Goal: Task Accomplishment & Management: Manage account settings

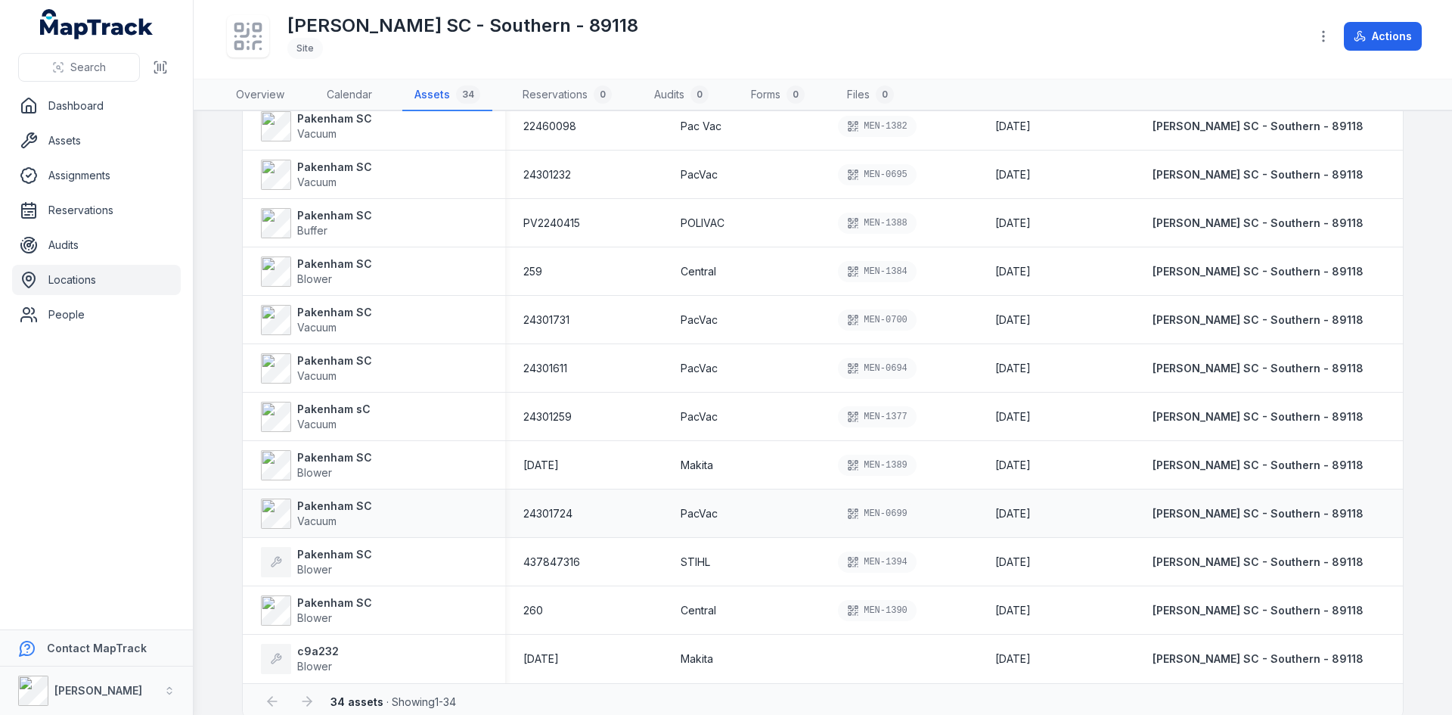
scroll to position [1198, 0]
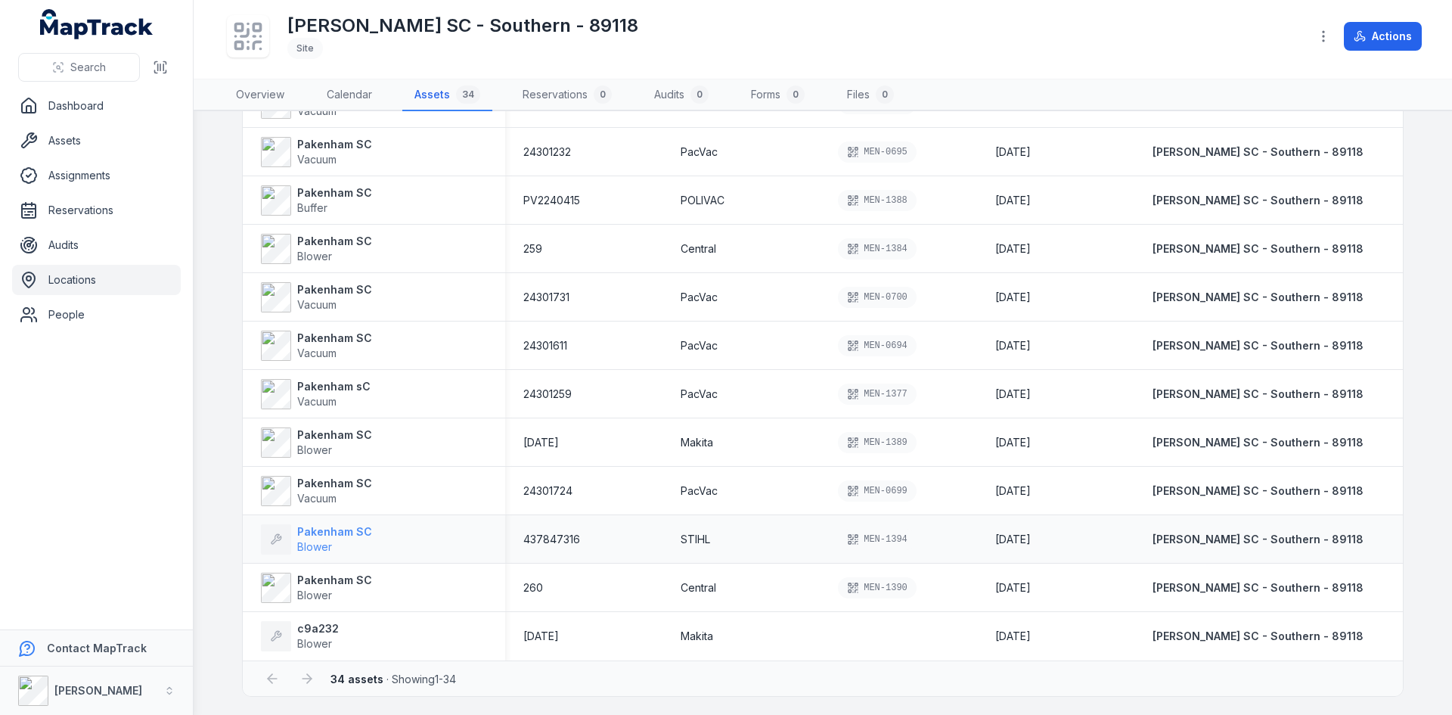
click at [327, 534] on strong "Pakenham SC" at bounding box center [334, 531] width 75 height 15
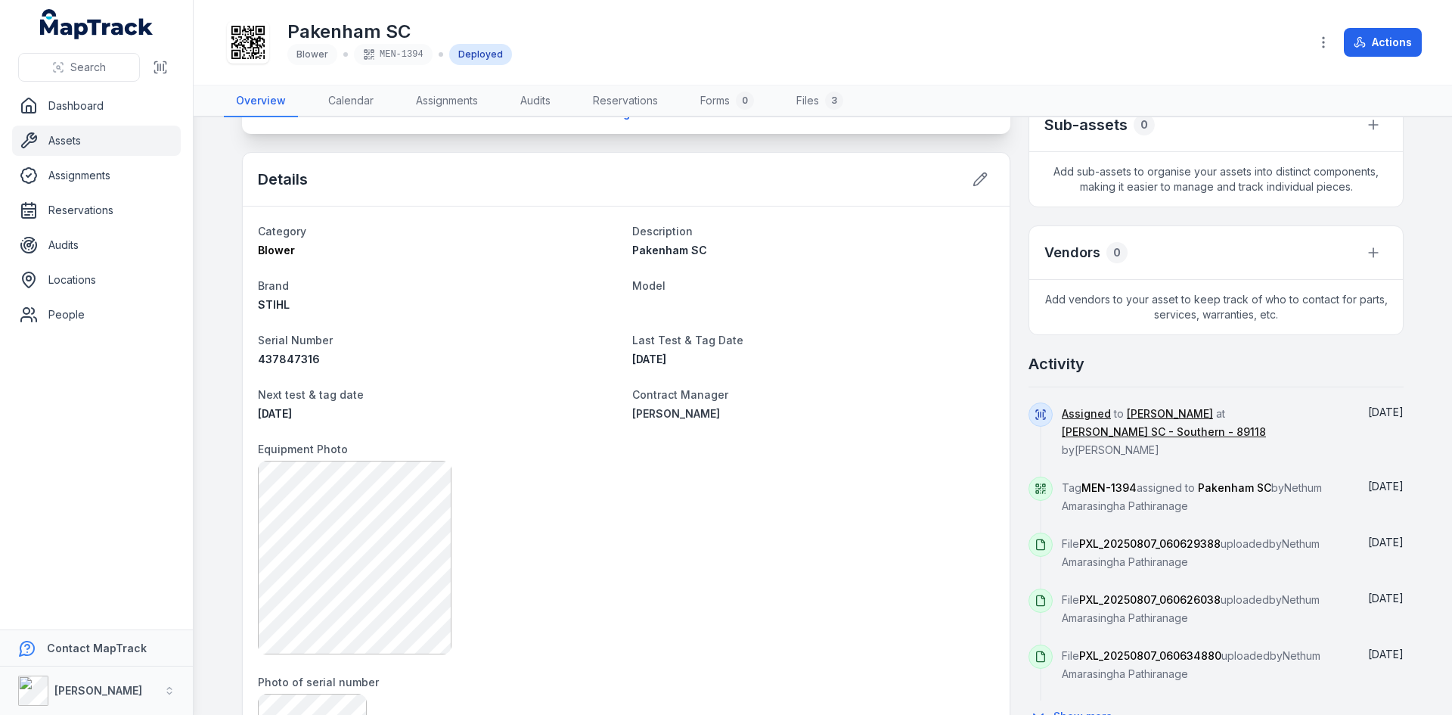
scroll to position [378, 0]
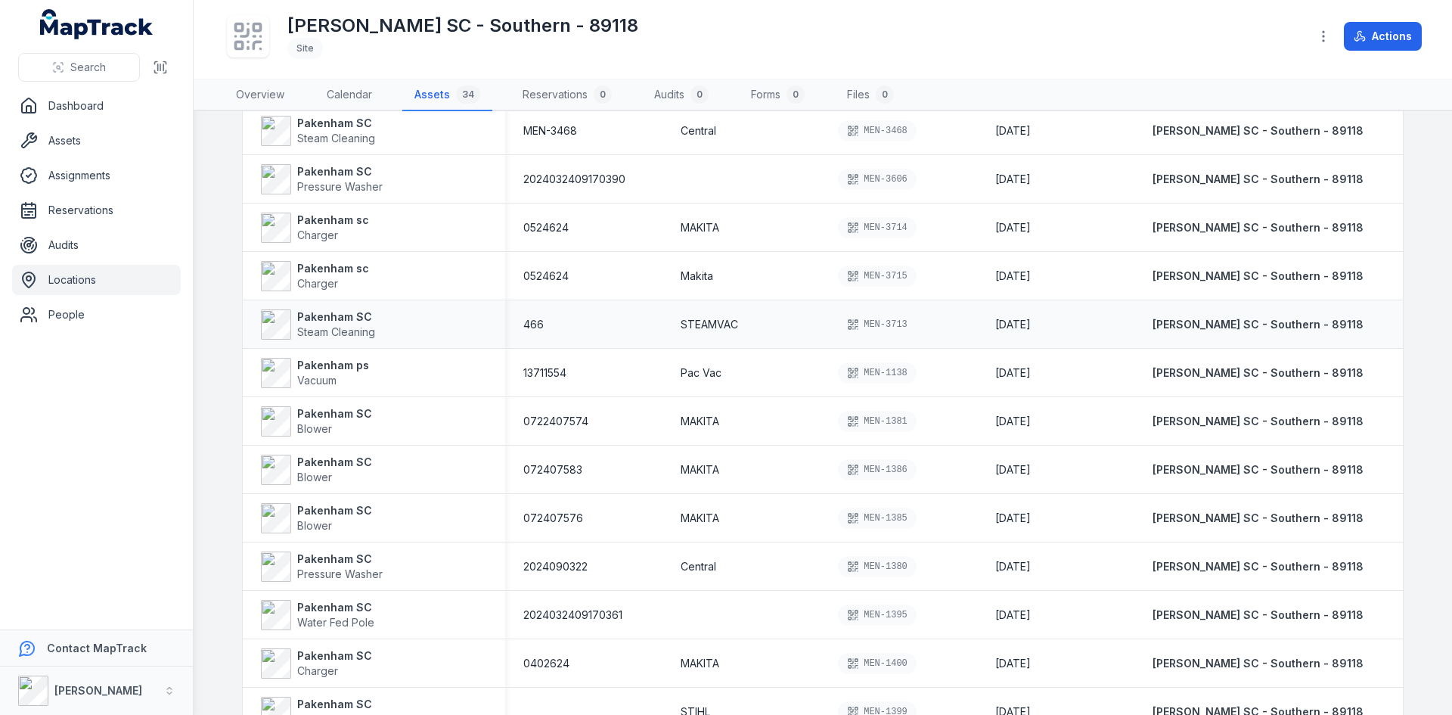
scroll to position [151, 0]
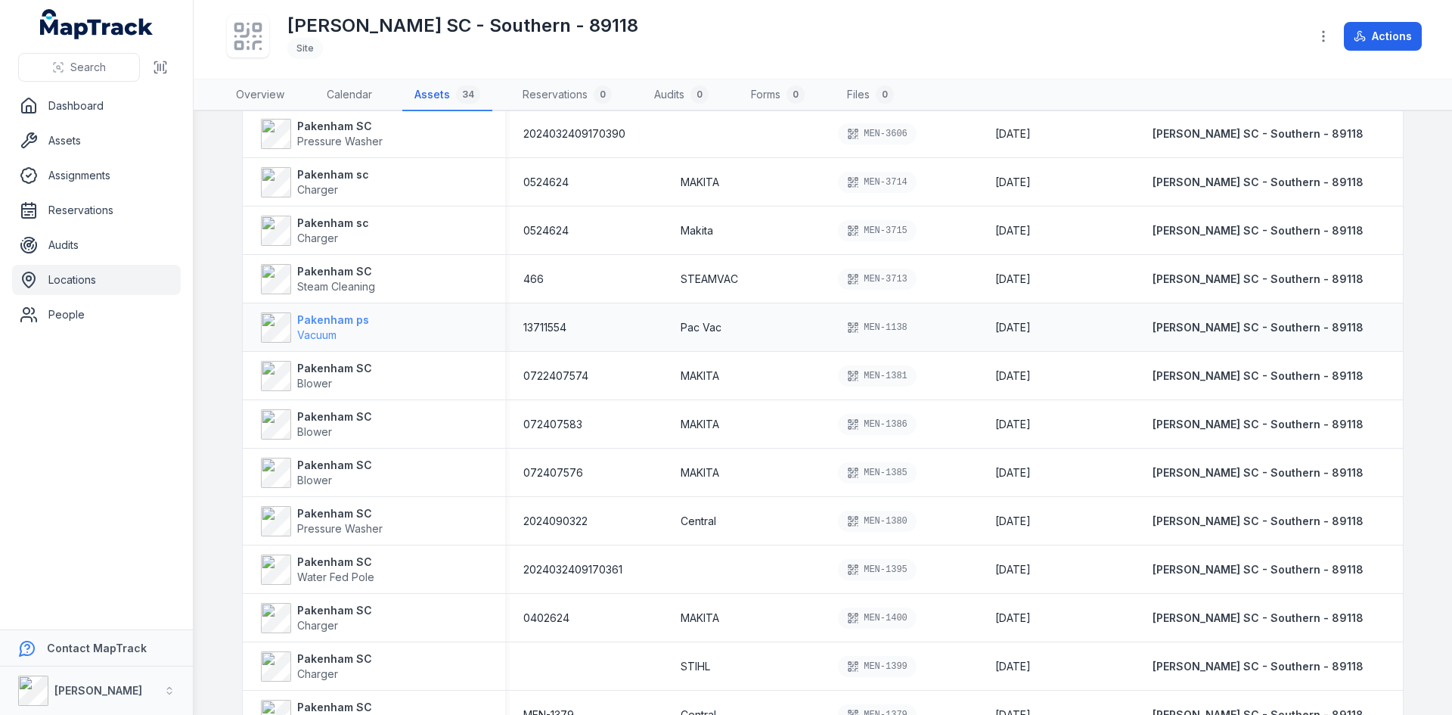
click at [306, 321] on strong "Pakenham ps" at bounding box center [333, 319] width 72 height 15
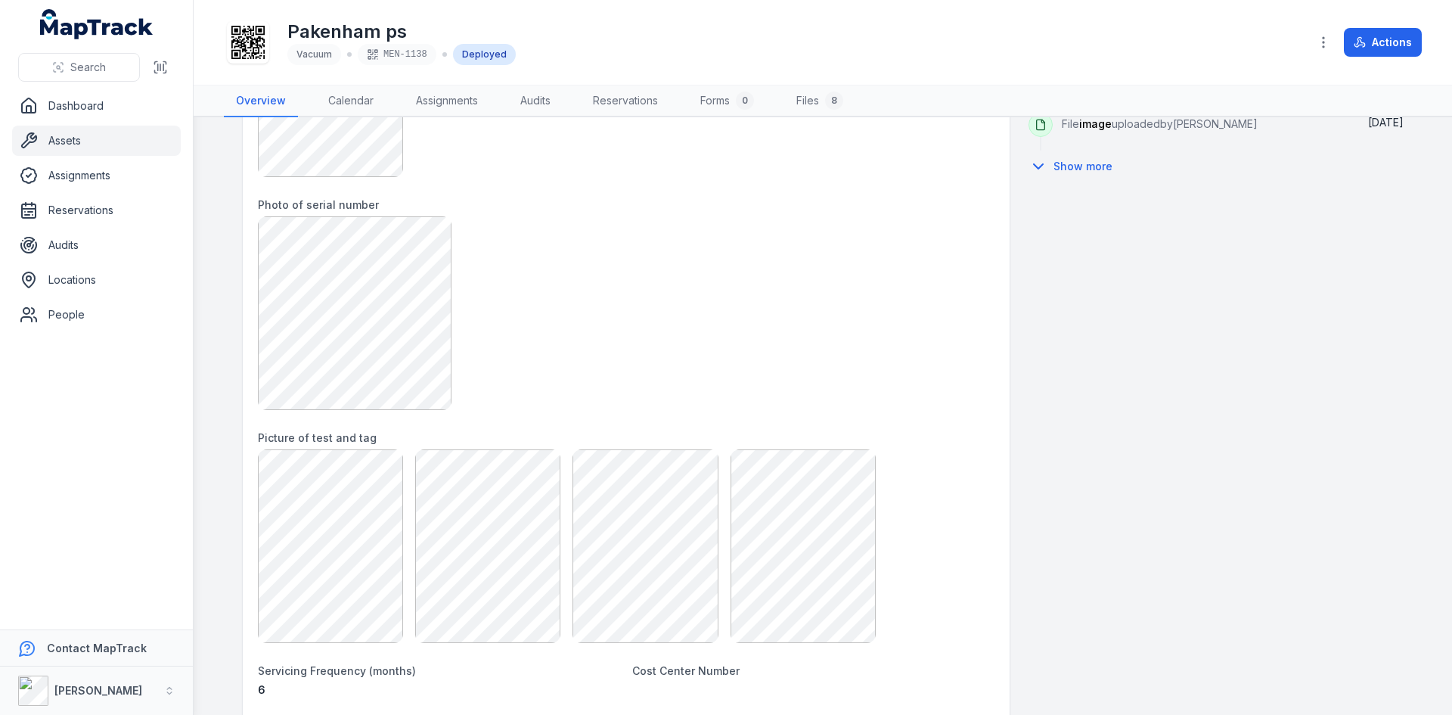
scroll to position [821, 0]
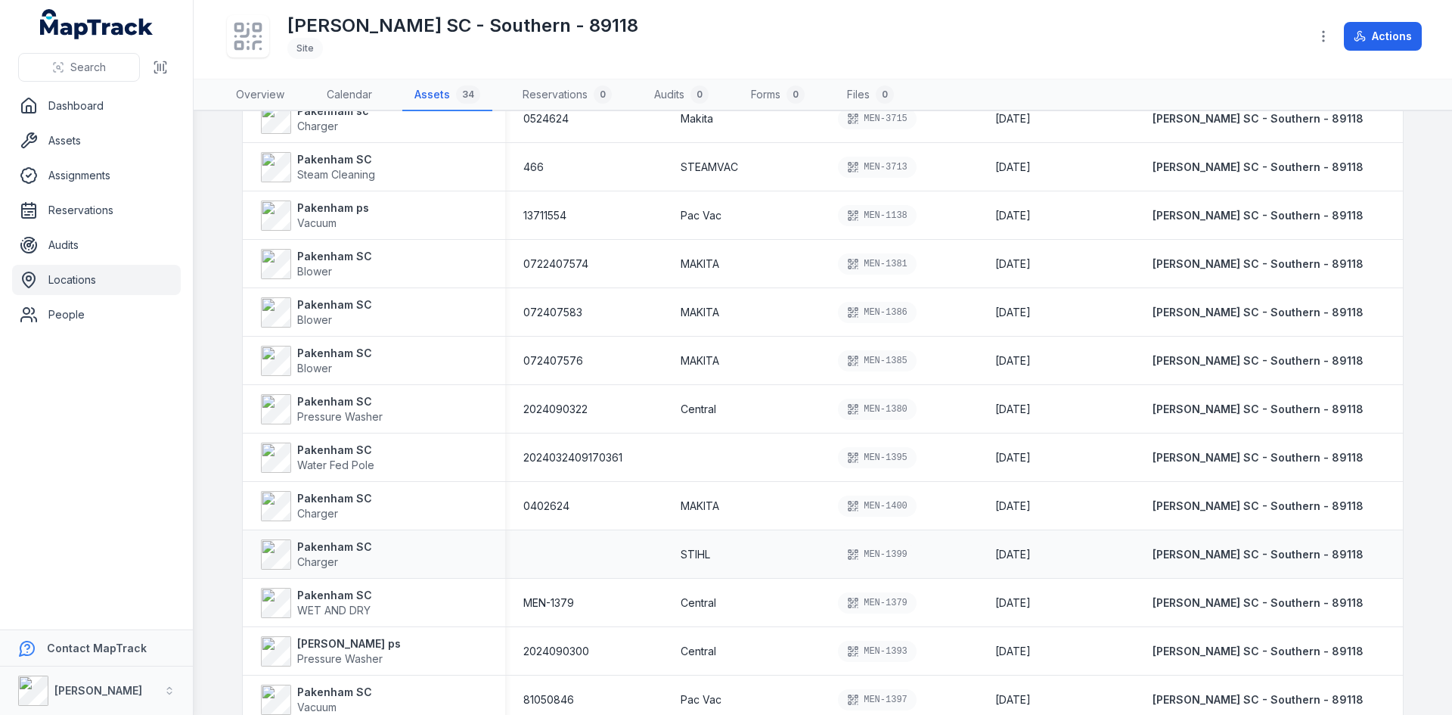
scroll to position [215, 0]
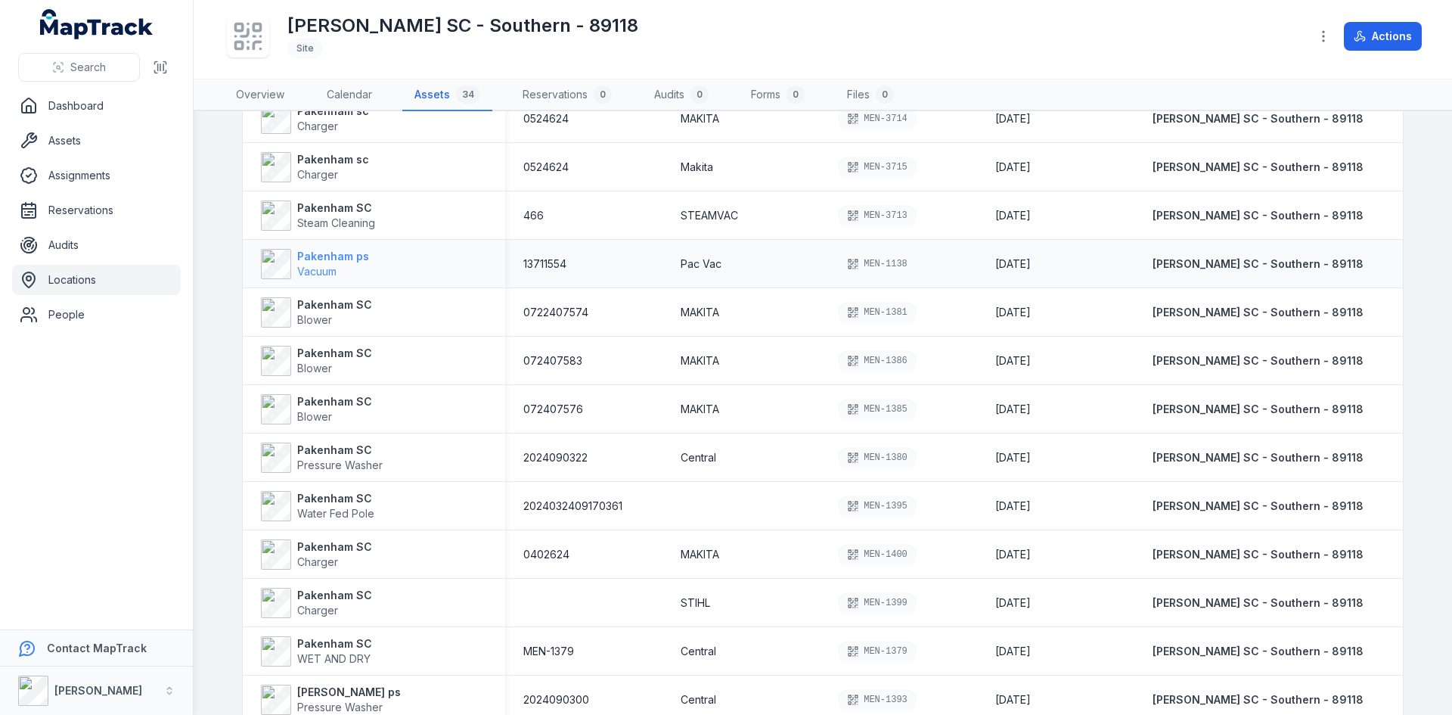
click at [317, 262] on strong "Pakenham ps" at bounding box center [333, 256] width 72 height 15
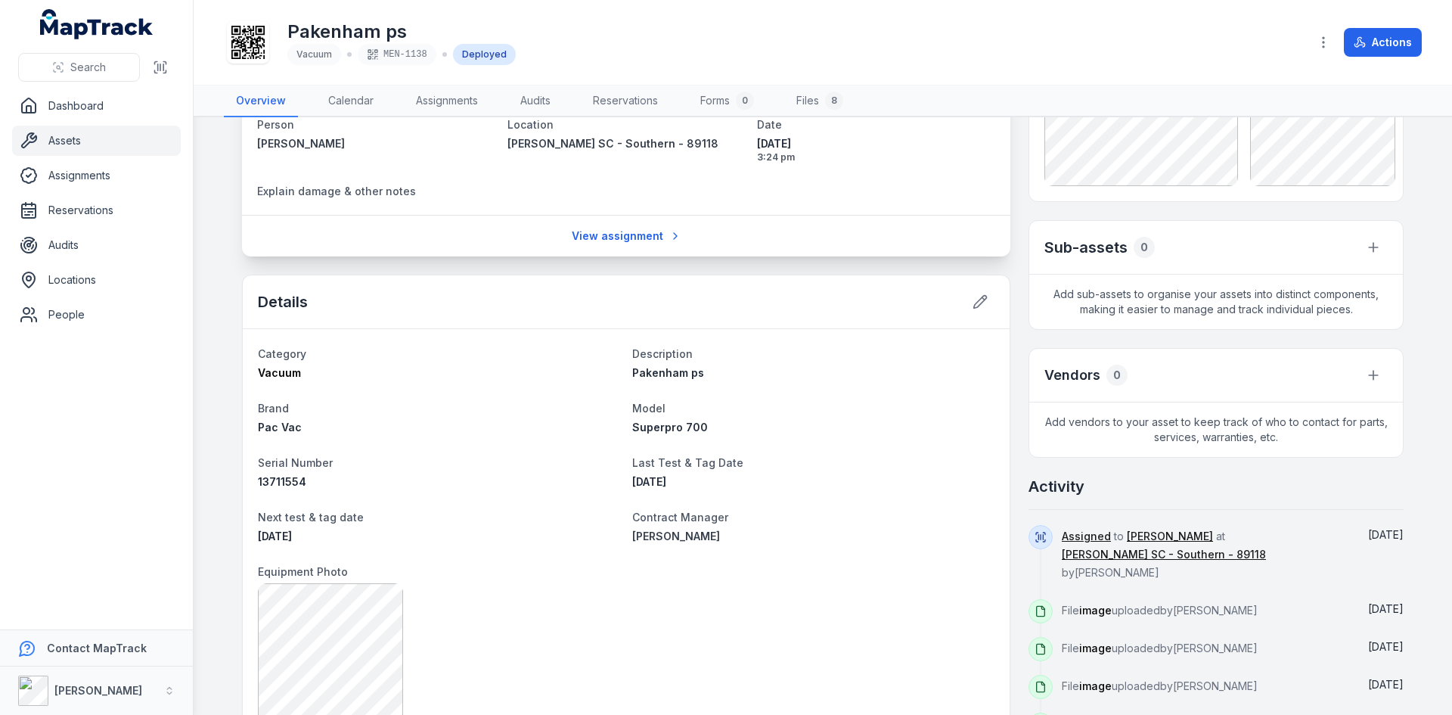
scroll to position [227, 0]
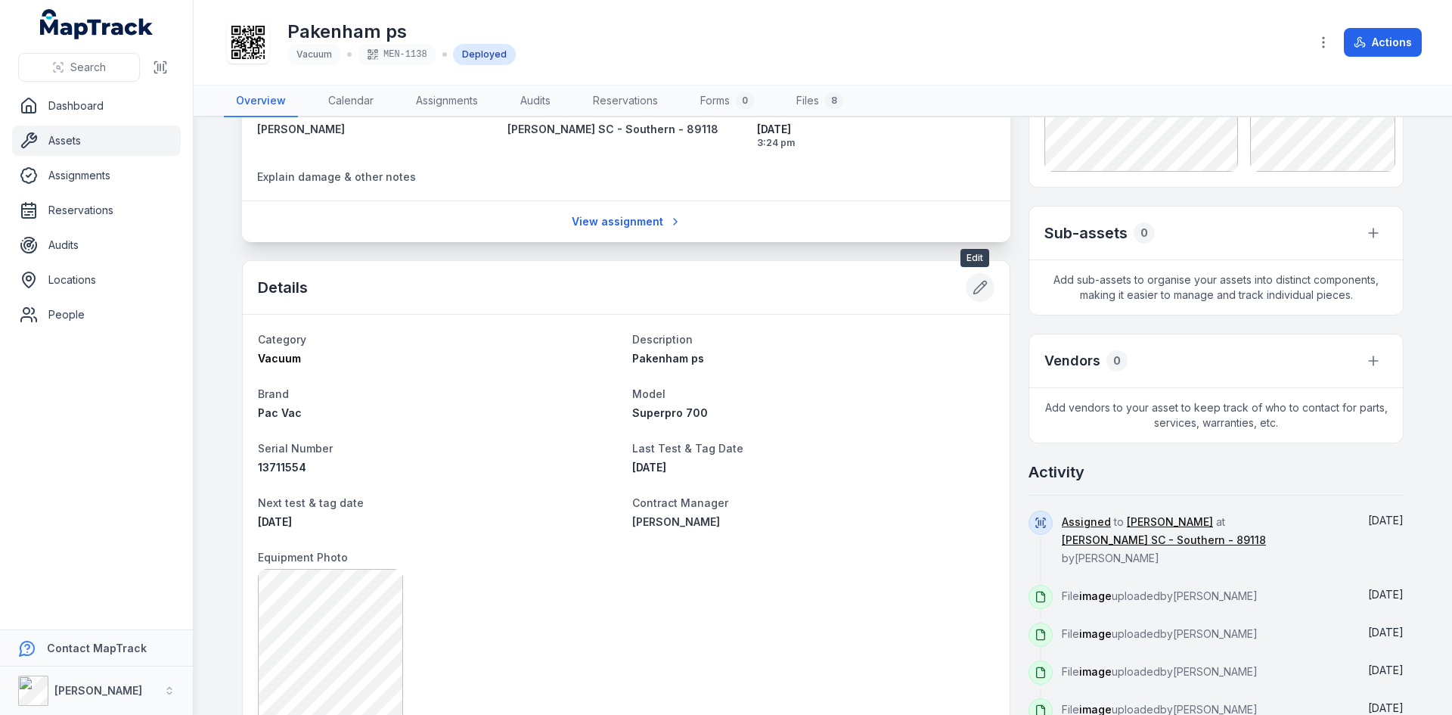
click at [974, 287] on icon at bounding box center [980, 287] width 13 height 13
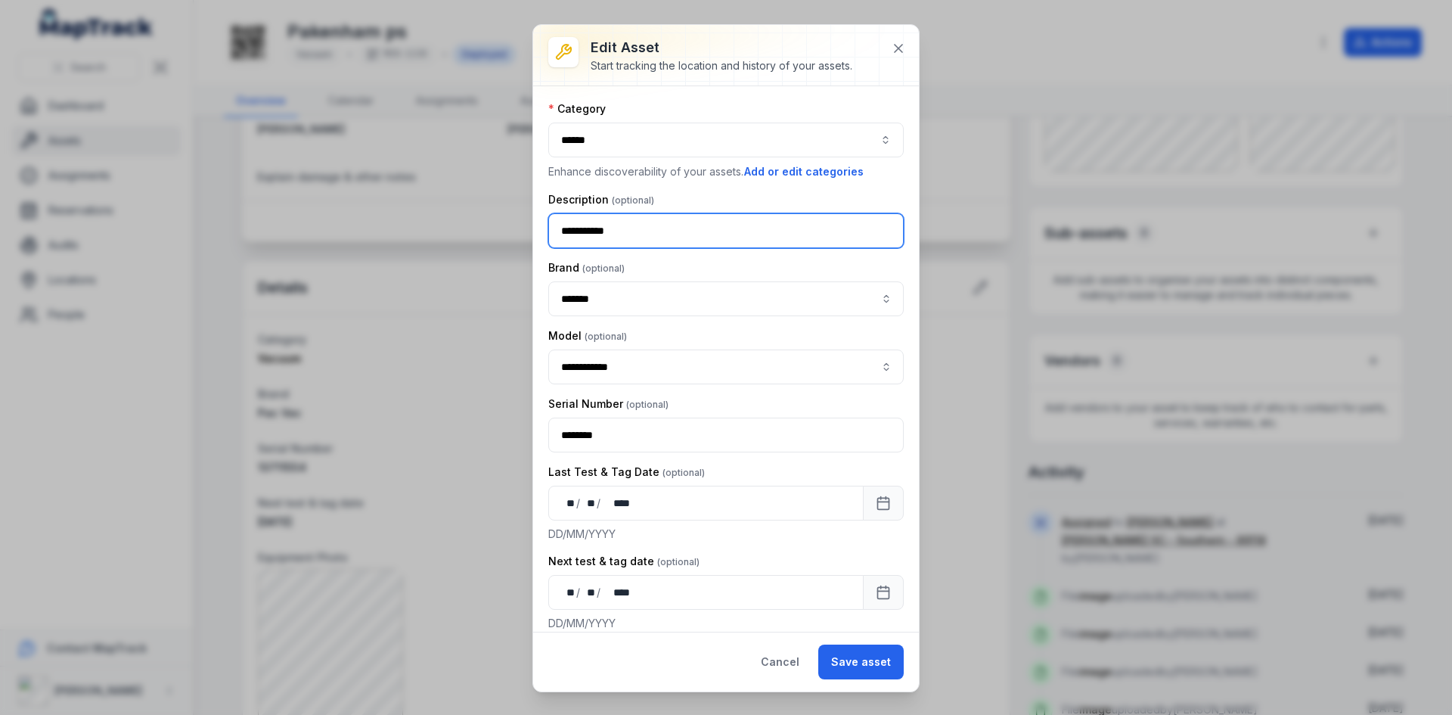
click at [644, 232] on input "**********" at bounding box center [726, 230] width 356 height 35
type input "**********"
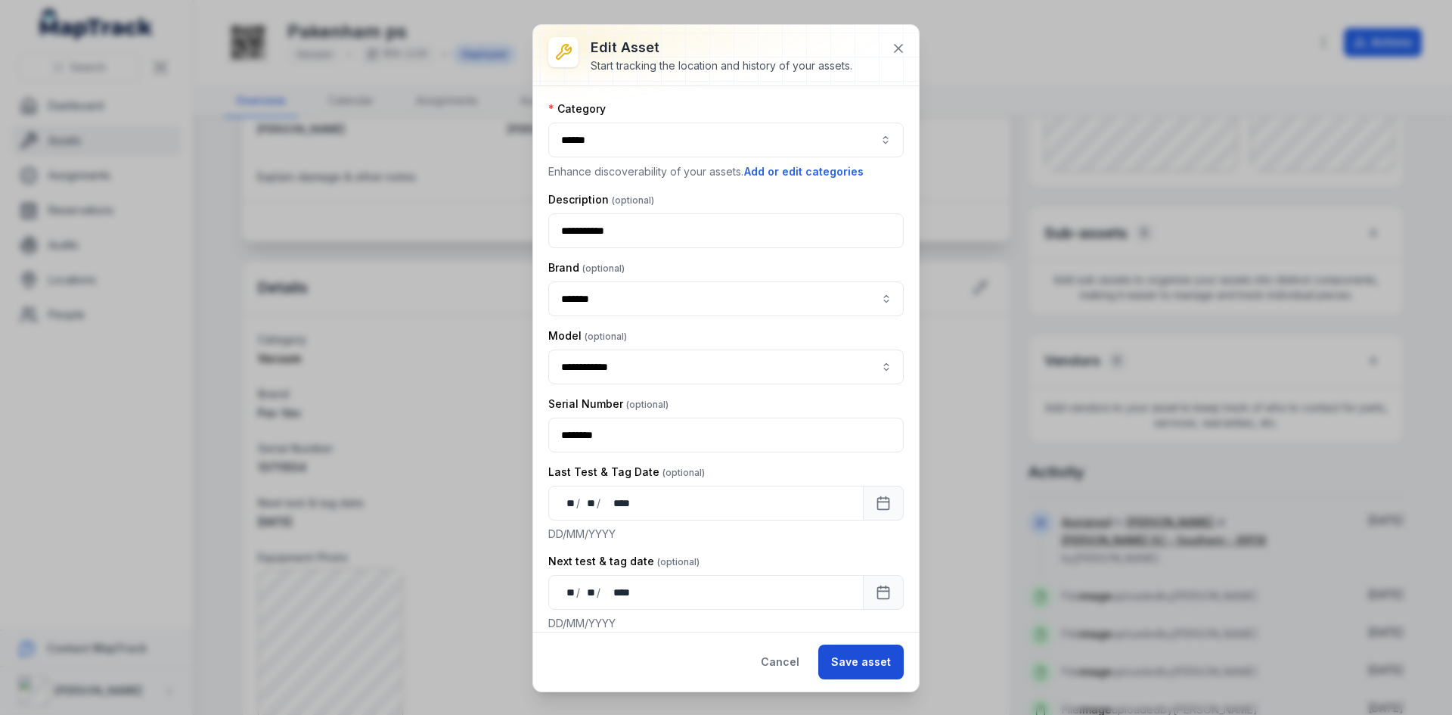
click at [846, 655] on button "Save asset" at bounding box center [860, 661] width 85 height 35
